Goal: Task Accomplishment & Management: Use online tool/utility

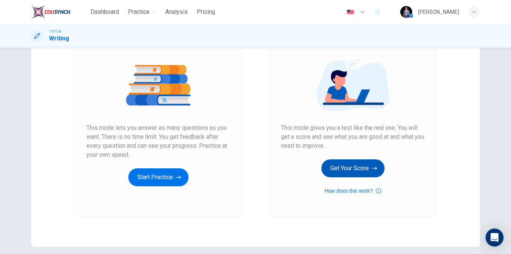
scroll to position [108, 0]
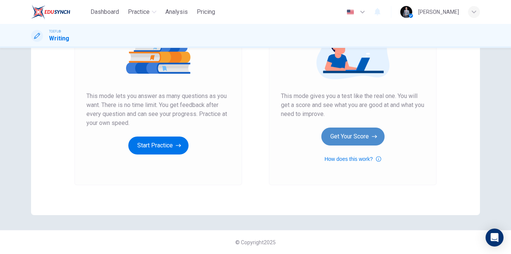
click at [360, 139] on button "Get Your Score" at bounding box center [353, 137] width 63 height 18
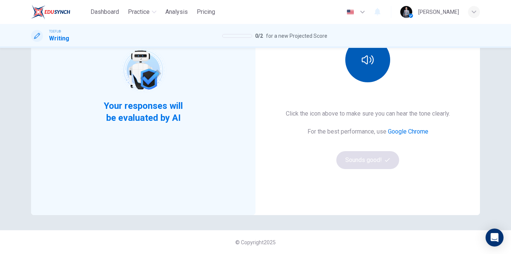
click at [359, 69] on button "button" at bounding box center [368, 59] width 45 height 45
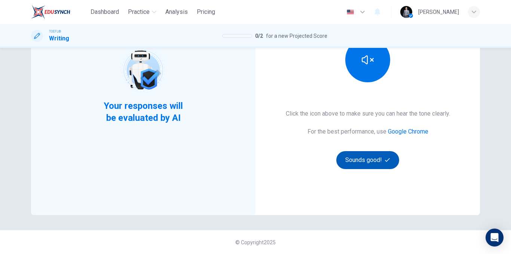
click at [375, 165] on button "Sounds good!" at bounding box center [368, 160] width 63 height 18
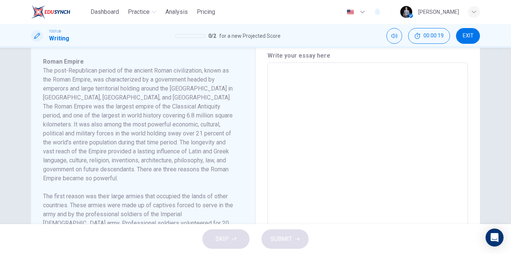
scroll to position [183, 0]
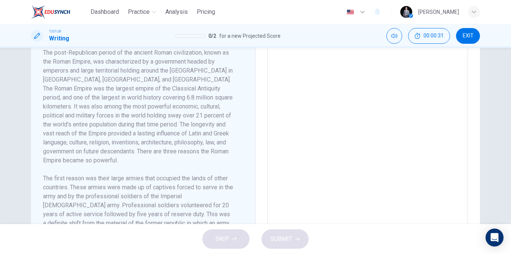
drag, startPoint x: 71, startPoint y: 82, endPoint x: 123, endPoint y: 89, distance: 52.6
click at [123, 89] on h6 "The post-Republican period of the ancient Roman civilization, known as the Roma…" at bounding box center [138, 106] width 191 height 117
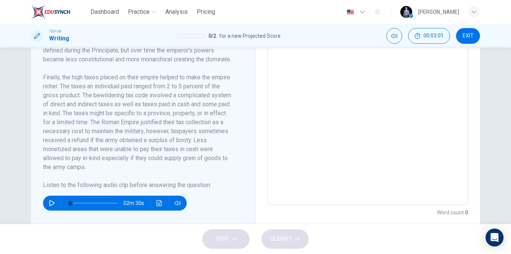
scroll to position [252, 0]
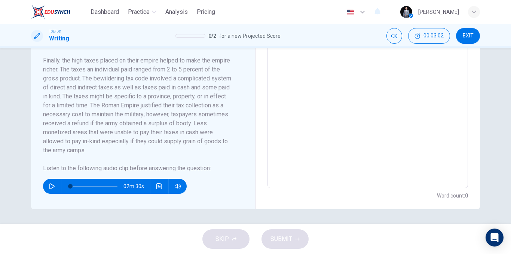
click at [55, 185] on button "button" at bounding box center [52, 186] width 12 height 15
type input "0"
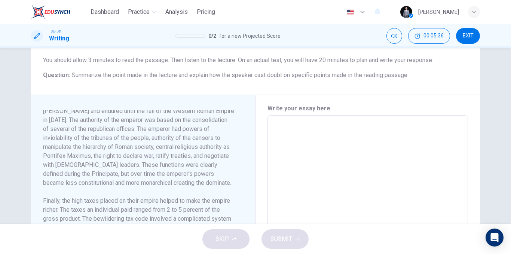
scroll to position [103, 0]
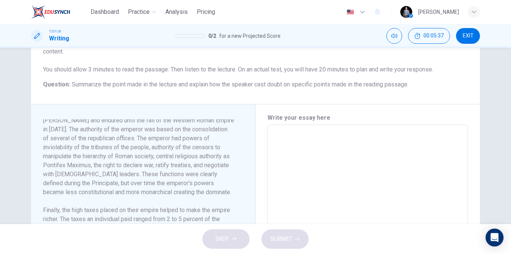
click at [299, 139] on textarea at bounding box center [368, 231] width 190 height 201
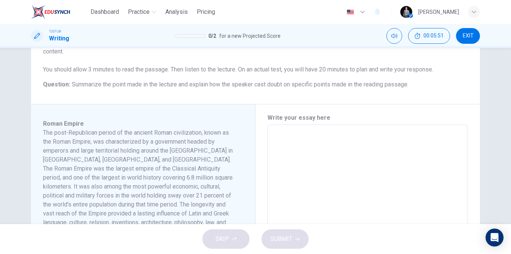
type textarea "ف"
type textarea "x"
type textarea "t"
type textarea "x"
type textarea "th"
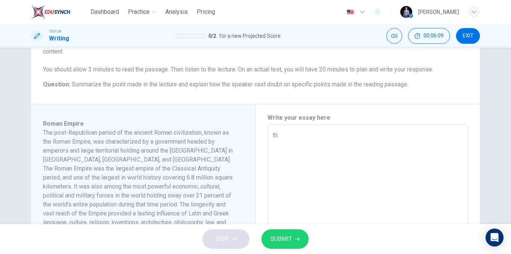
type textarea "x"
type textarea "the"
type textarea "x"
type textarea "the"
type textarea "x"
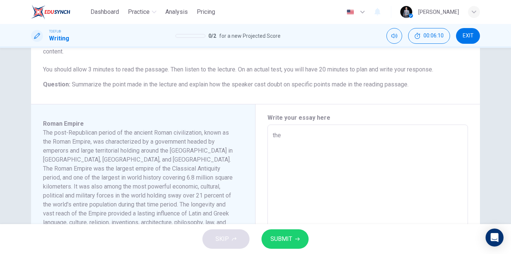
type textarea "the r"
type textarea "x"
type textarea "the ro"
type textarea "x"
type textarea "the rom"
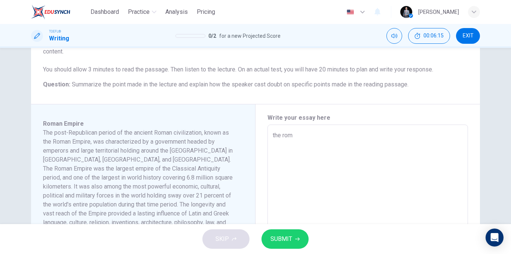
type textarea "x"
type textarea "the roma"
type textarea "x"
type textarea "the roman"
type textarea "x"
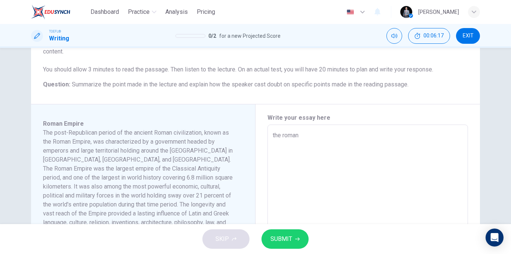
type textarea "the roma"
type textarea "x"
type textarea "the romaa"
type textarea "x"
type textarea "the roma"
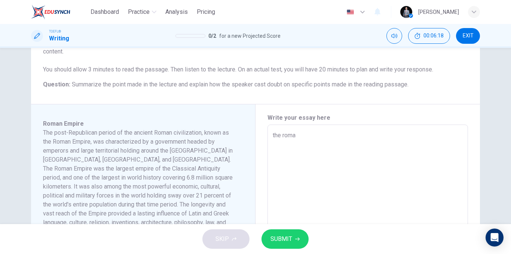
type textarea "x"
type textarea "the roman"
type textarea "x"
type textarea "the roman"
type textarea "x"
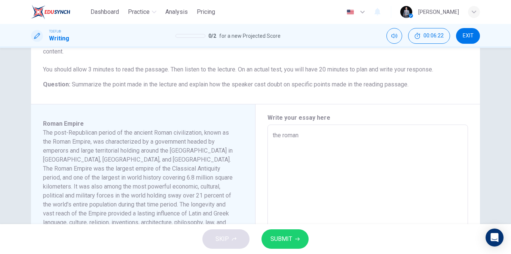
type textarea "the roman e"
type textarea "x"
type textarea "the roman"
type textarea "x"
type textarea "the roma"
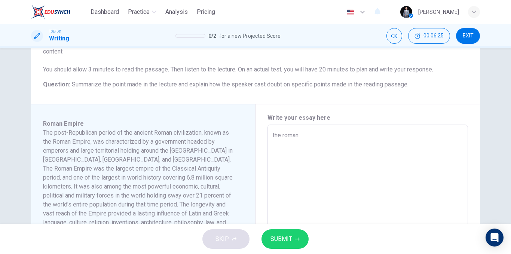
type textarea "x"
type textarea "the rom"
type textarea "x"
type textarea "the ro"
type textarea "x"
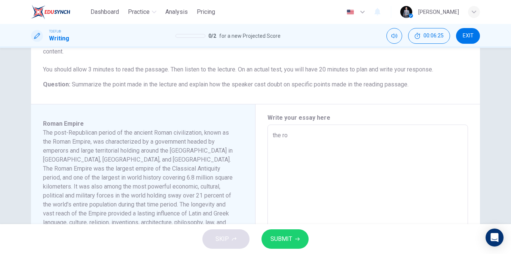
type textarea "the r"
type textarea "x"
type textarea "the"
type textarea "x"
type textarea "th"
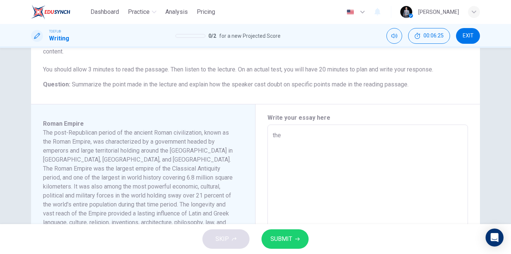
type textarea "x"
type textarea "t"
type textarea "x"
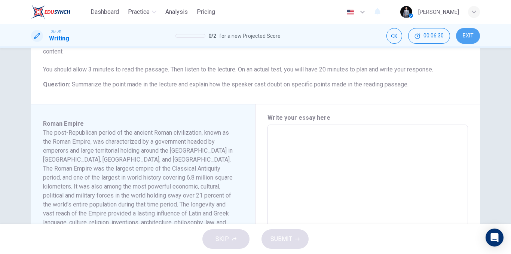
click at [474, 38] on button "EXIT" at bounding box center [468, 36] width 24 height 16
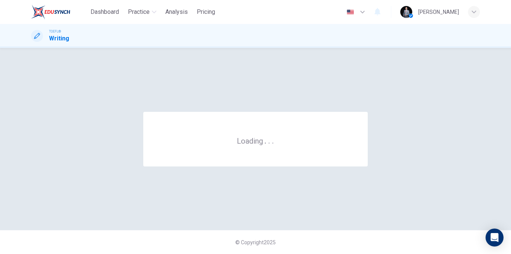
scroll to position [0, 0]
